Goal: Check status: Check status

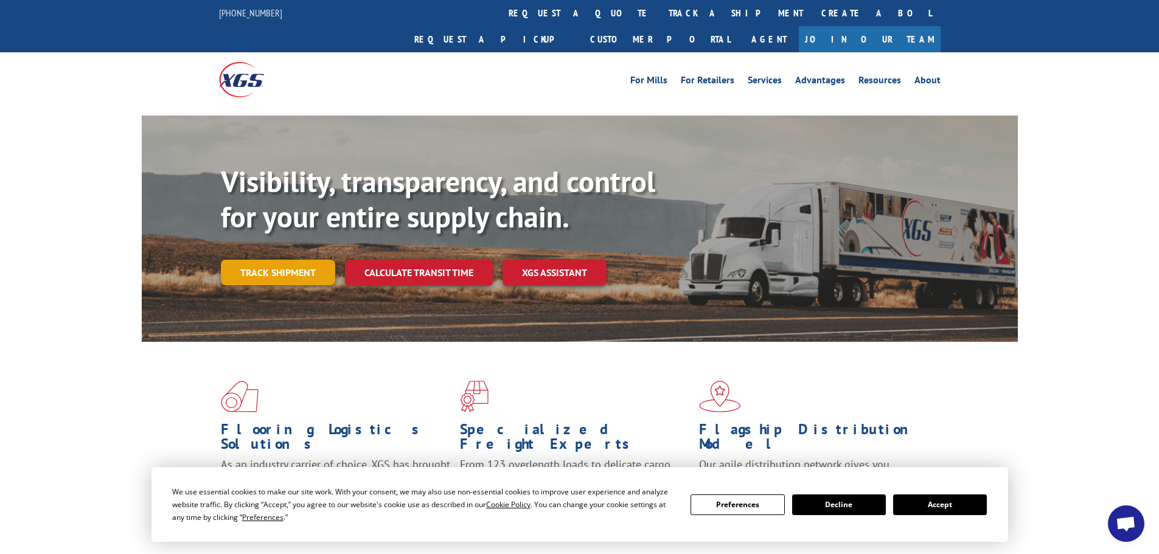
click at [267, 260] on link "Track shipment" at bounding box center [278, 273] width 114 height 26
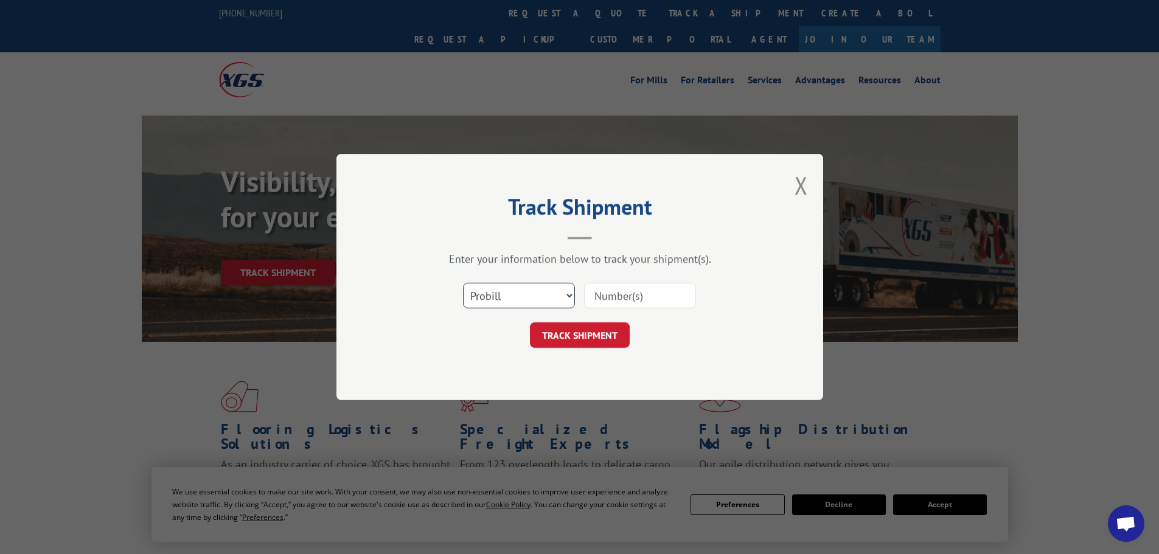
click at [554, 297] on select "Select category... Probill BOL PO" at bounding box center [519, 296] width 112 height 26
select select "bol"
click at [463, 283] on select "Select category... Probill BOL PO" at bounding box center [519, 296] width 112 height 26
click at [660, 300] on input at bounding box center [640, 296] width 112 height 26
paste input "5092519"
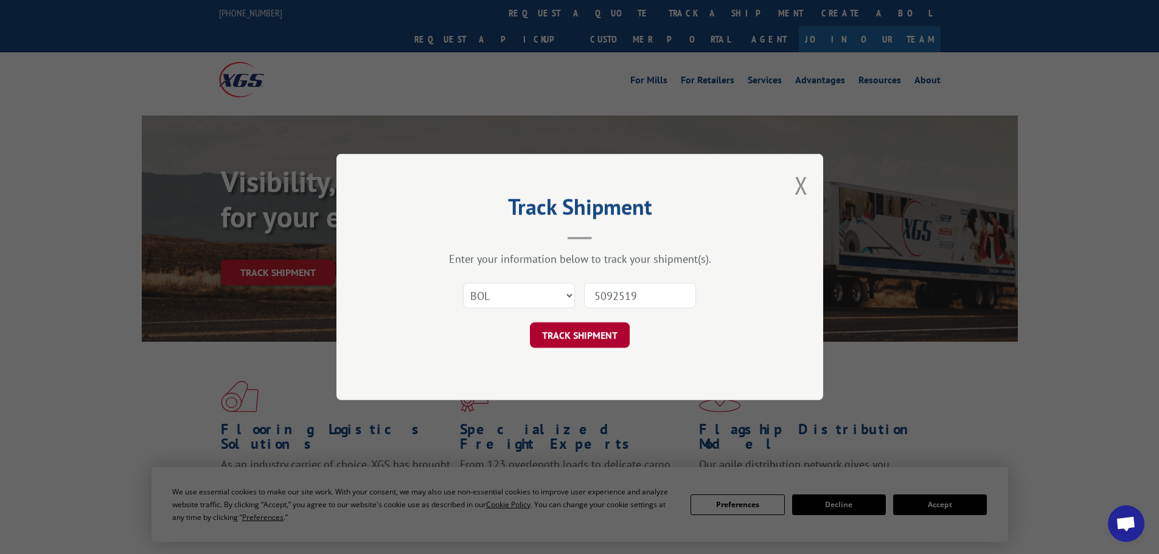
type input "5092519"
click at [589, 331] on button "TRACK SHIPMENT" at bounding box center [580, 335] width 100 height 26
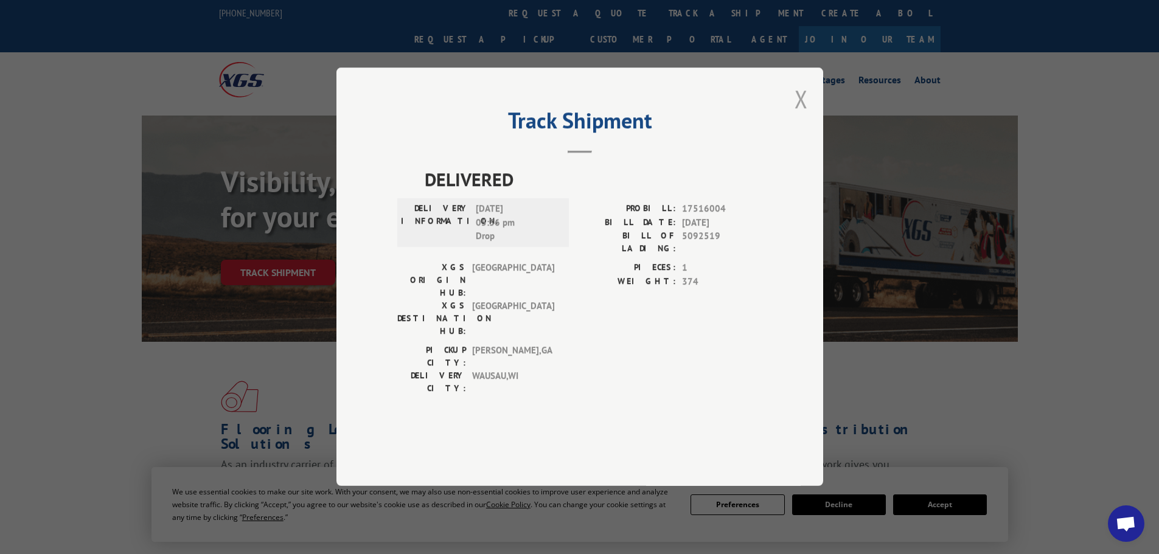
click at [796, 115] on button "Close modal" at bounding box center [800, 99] width 13 height 32
